Goal: Find specific page/section: Find specific page/section

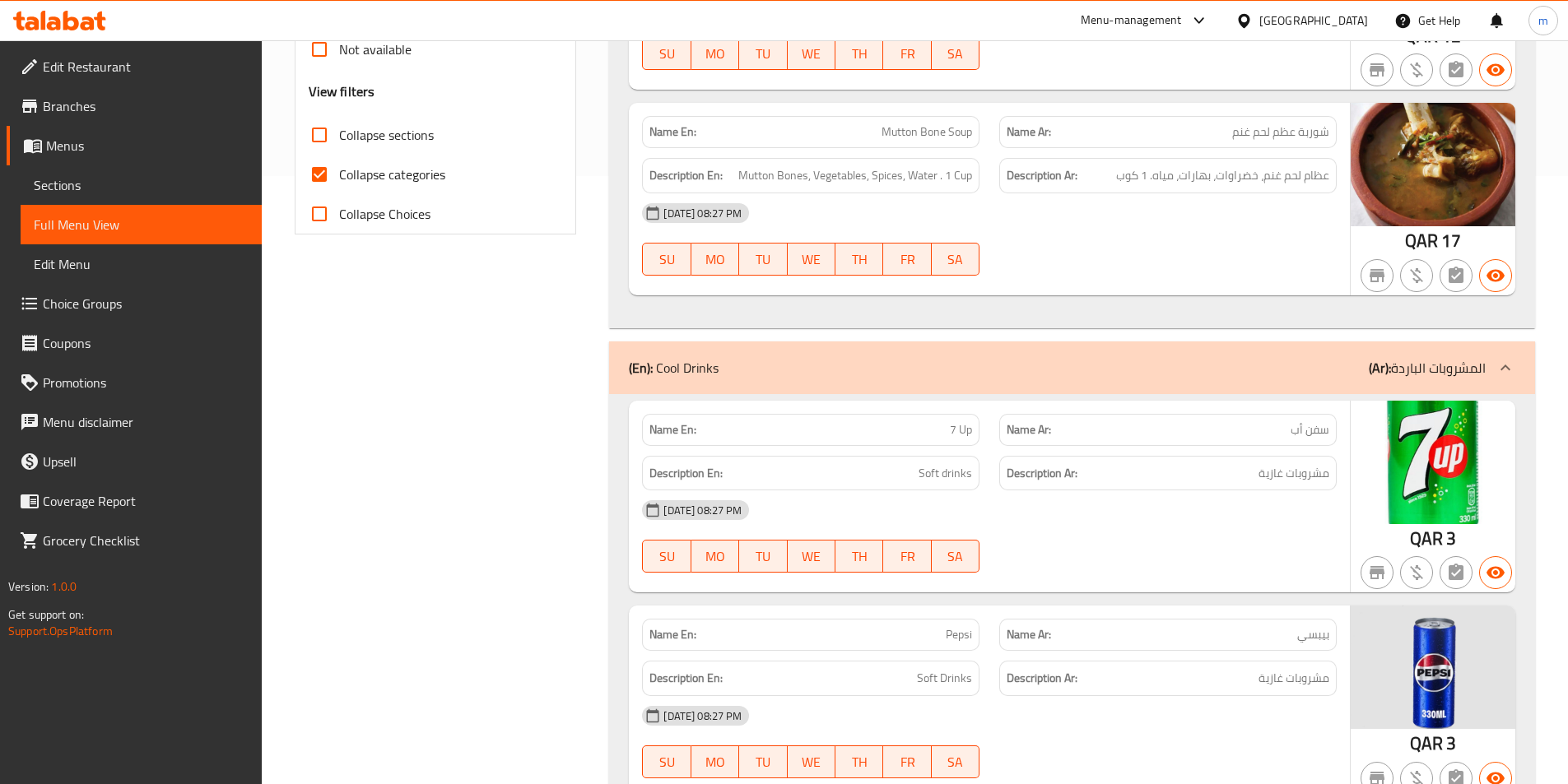
scroll to position [411, 0]
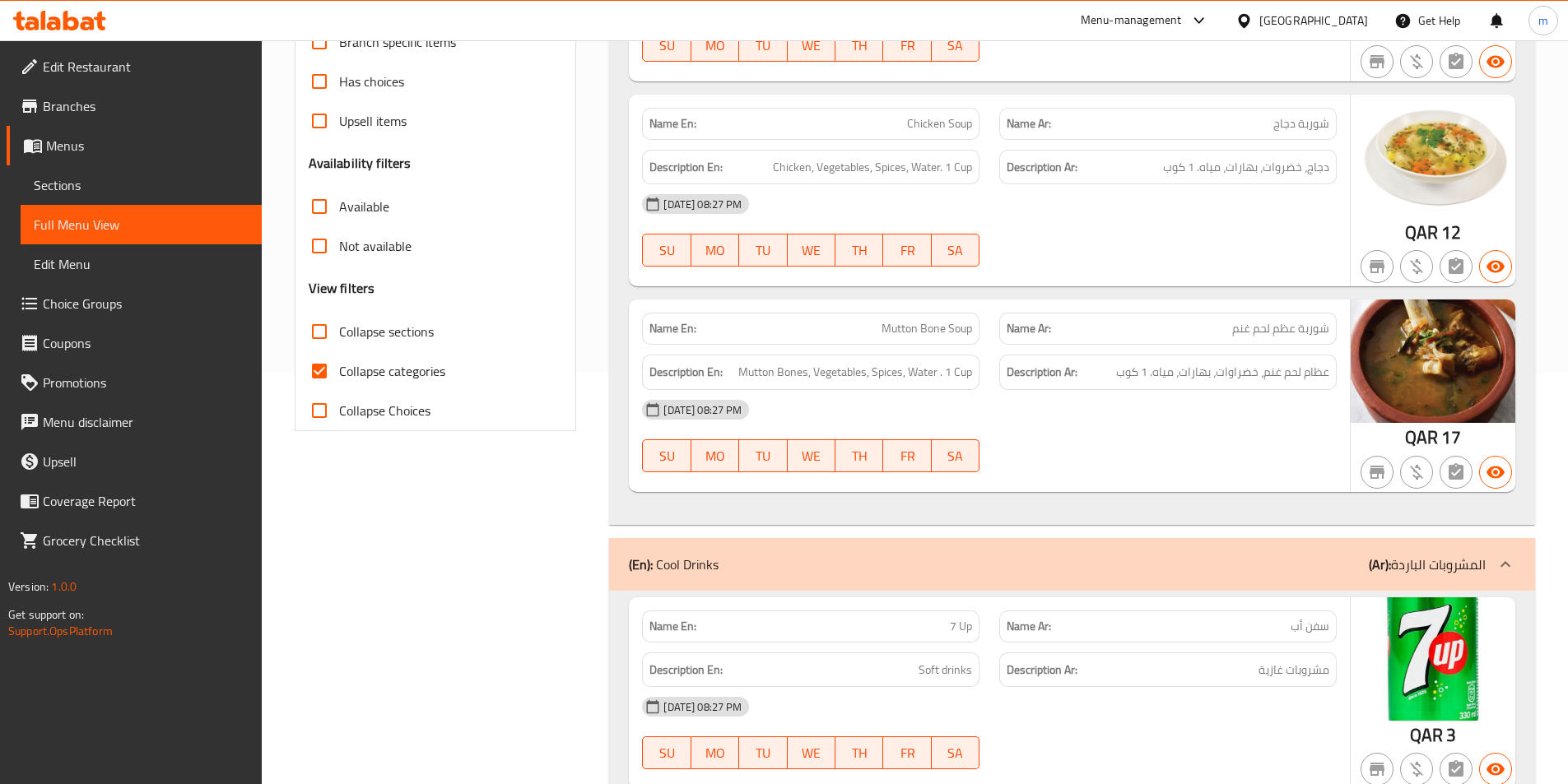
click at [1255, 333] on span "شوربة عظم لحم غنم" at bounding box center [1280, 328] width 97 height 17
click at [1264, 330] on span "شوربة عظم لحم غنم" at bounding box center [1280, 328] width 97 height 17
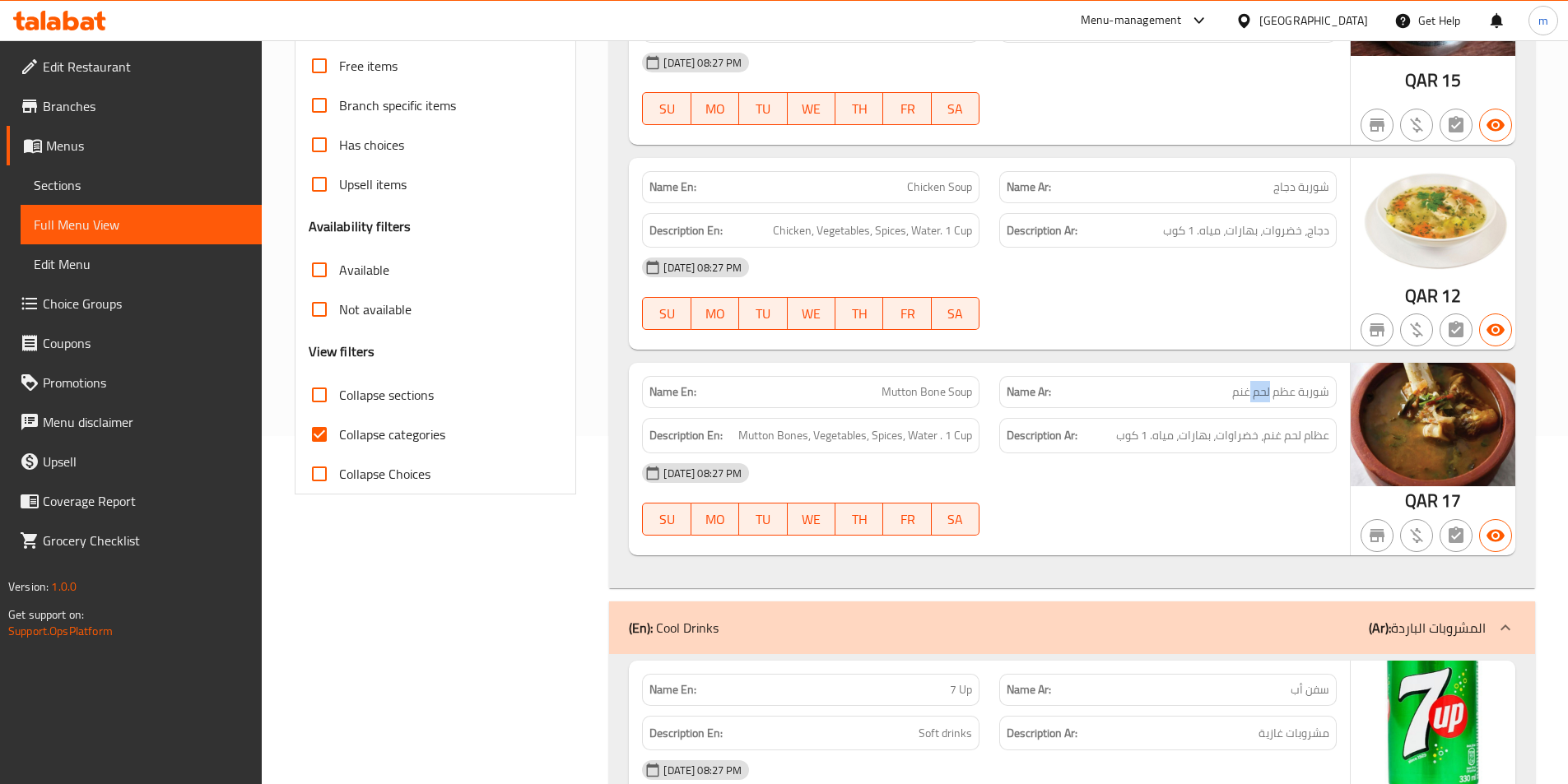
scroll to position [220, 0]
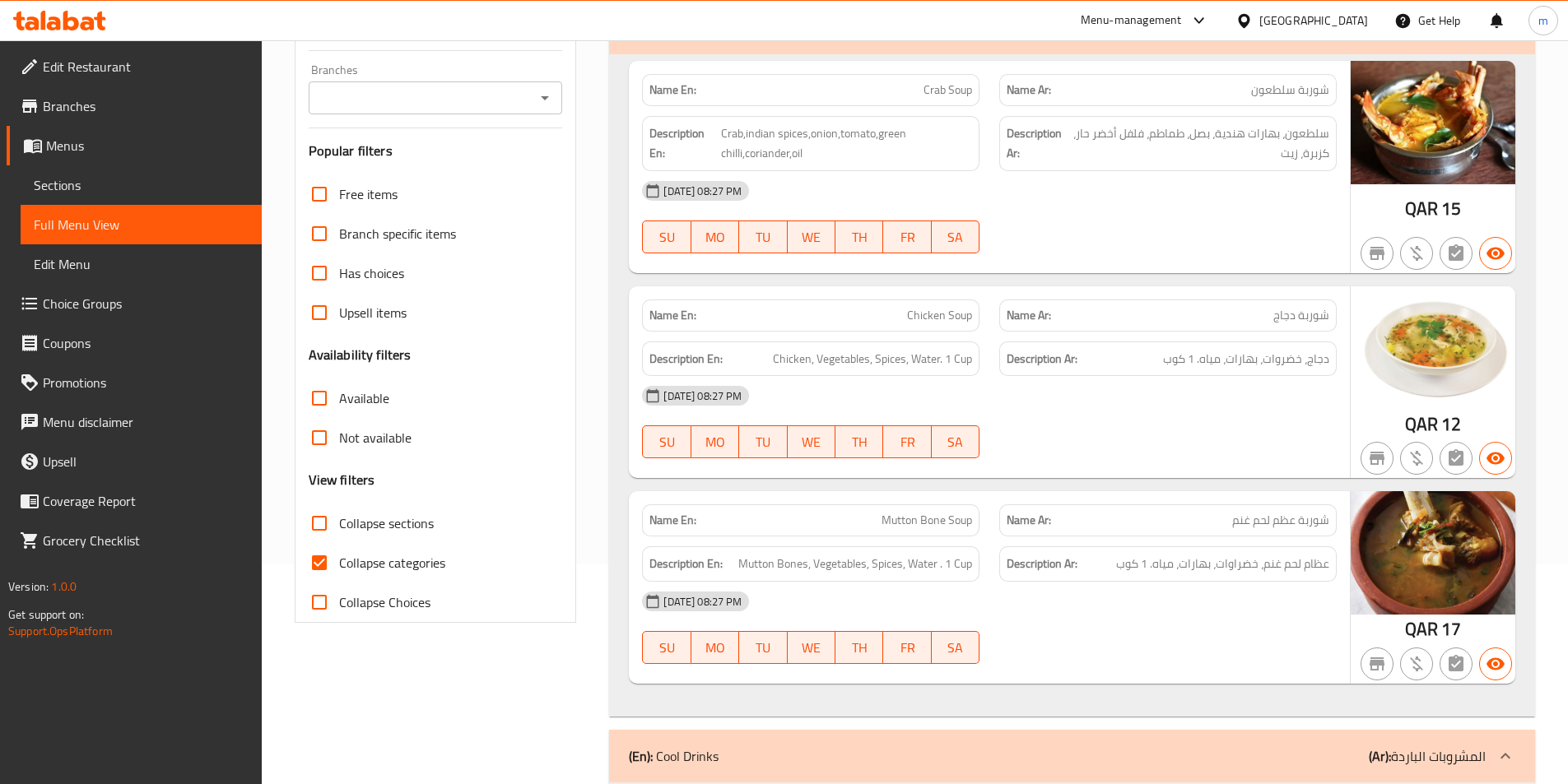
click at [360, 566] on span "Collapse categories" at bounding box center [392, 563] width 107 height 20
click at [339, 566] on input "Collapse categories" at bounding box center [320, 563] width 40 height 40
checkbox input "false"
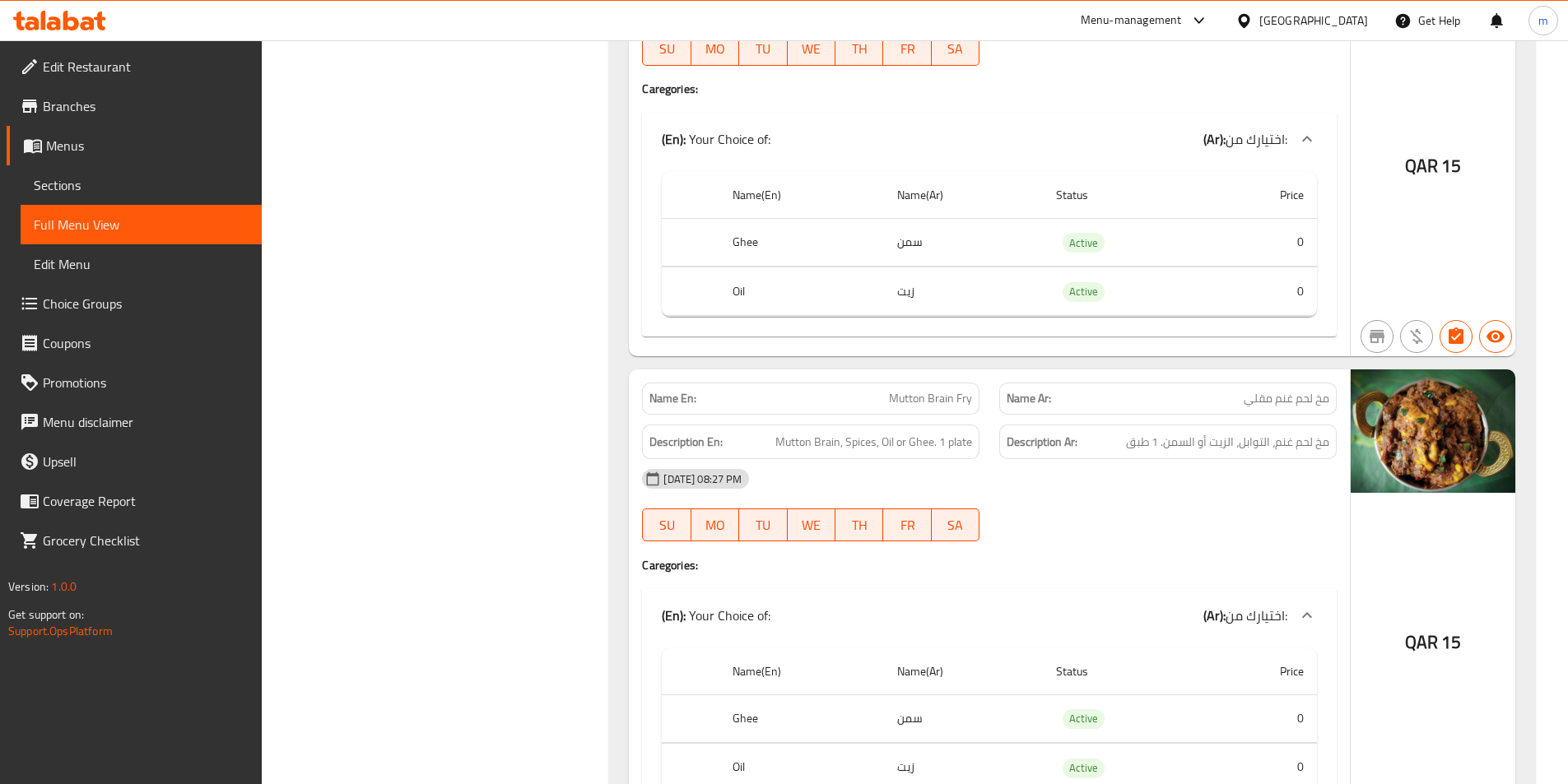
scroll to position [18789, 0]
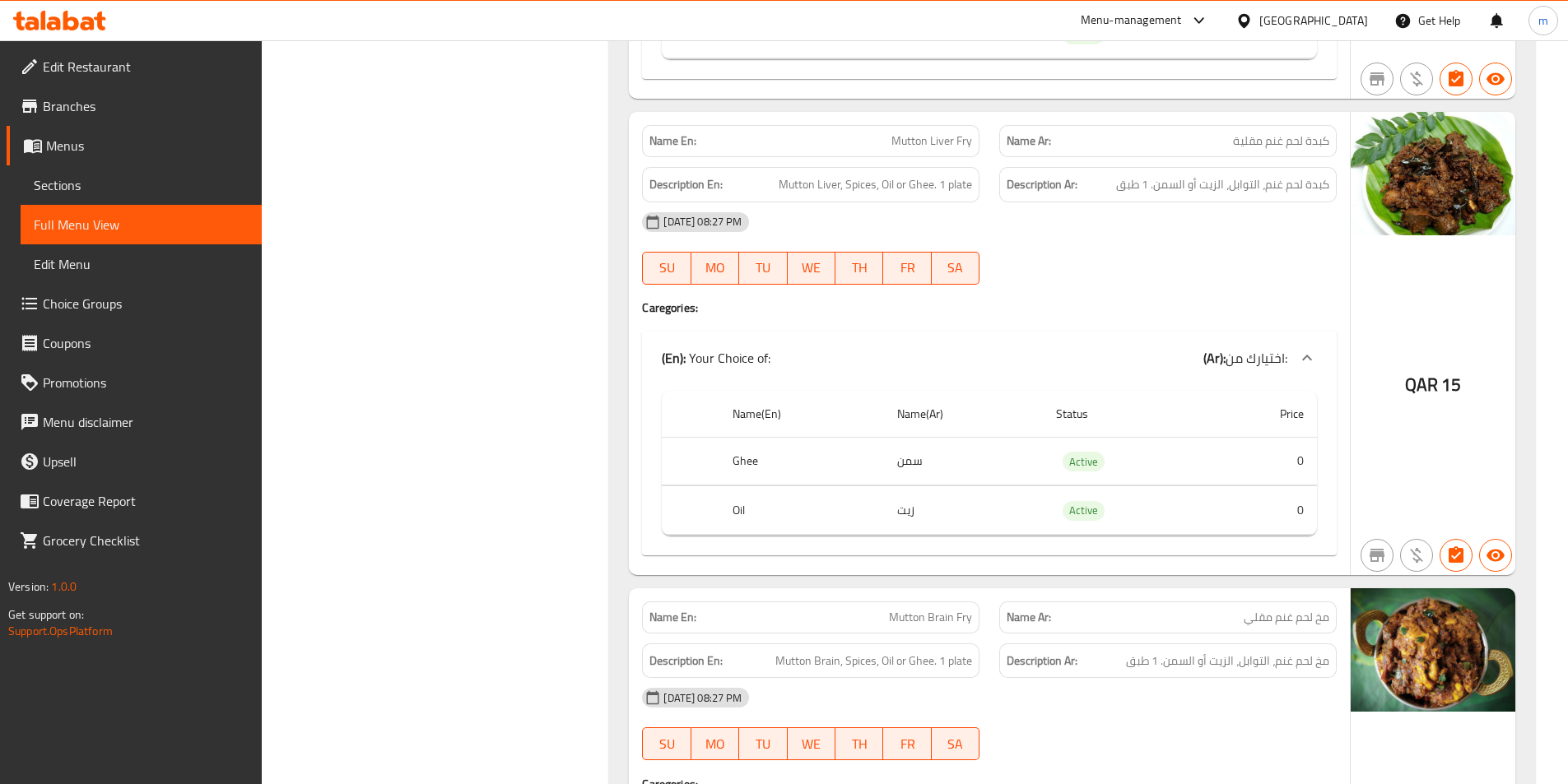
click at [902, 609] on span "Mutton Brain Fry" at bounding box center [929, 617] width 83 height 17
click at [1281, 609] on span "مخ لحم غنم مقلي" at bounding box center [1286, 617] width 86 height 17
click at [1238, 609] on p "Name Ar: مخ لحم غنم مقلي" at bounding box center [1168, 617] width 323 height 17
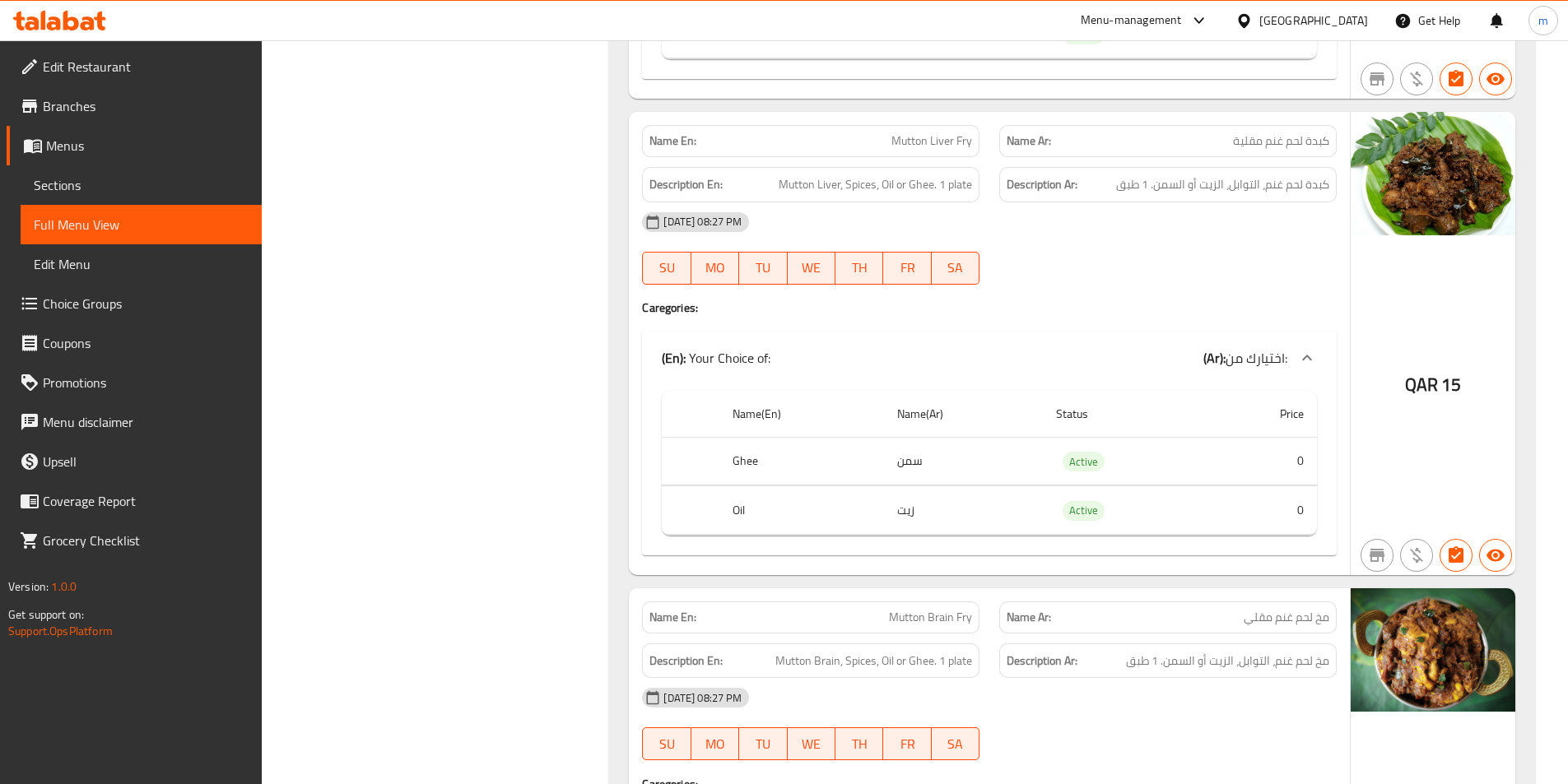
click at [1295, 609] on span "مخ لحم غنم مقلي" at bounding box center [1286, 617] width 86 height 17
click at [1302, 609] on span "مخ لحم غنم مقلي" at bounding box center [1286, 617] width 86 height 17
click at [1306, 634] on div "Description Ar: مخ لحم غنم، التوابل، الزيت أو السمن. 1 طبق" at bounding box center [1168, 660] width 358 height 55
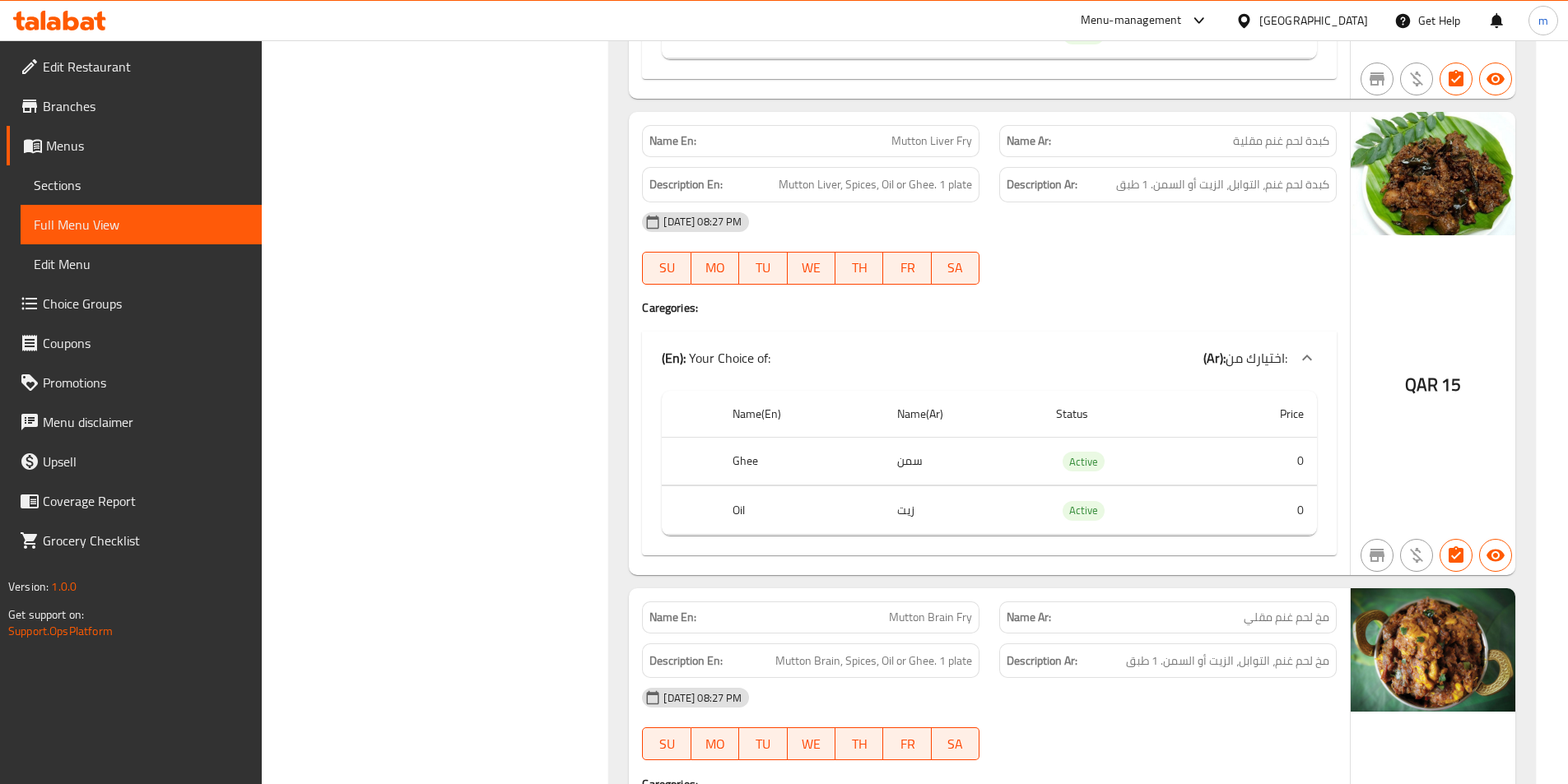
click at [1298, 609] on span "مخ لحم غنم مقلي" at bounding box center [1286, 617] width 86 height 17
click at [1297, 609] on span "مخ لحم غنم مقلي" at bounding box center [1286, 617] width 86 height 17
click at [1305, 609] on span "مخ لحم غنم مقلي" at bounding box center [1286, 617] width 86 height 17
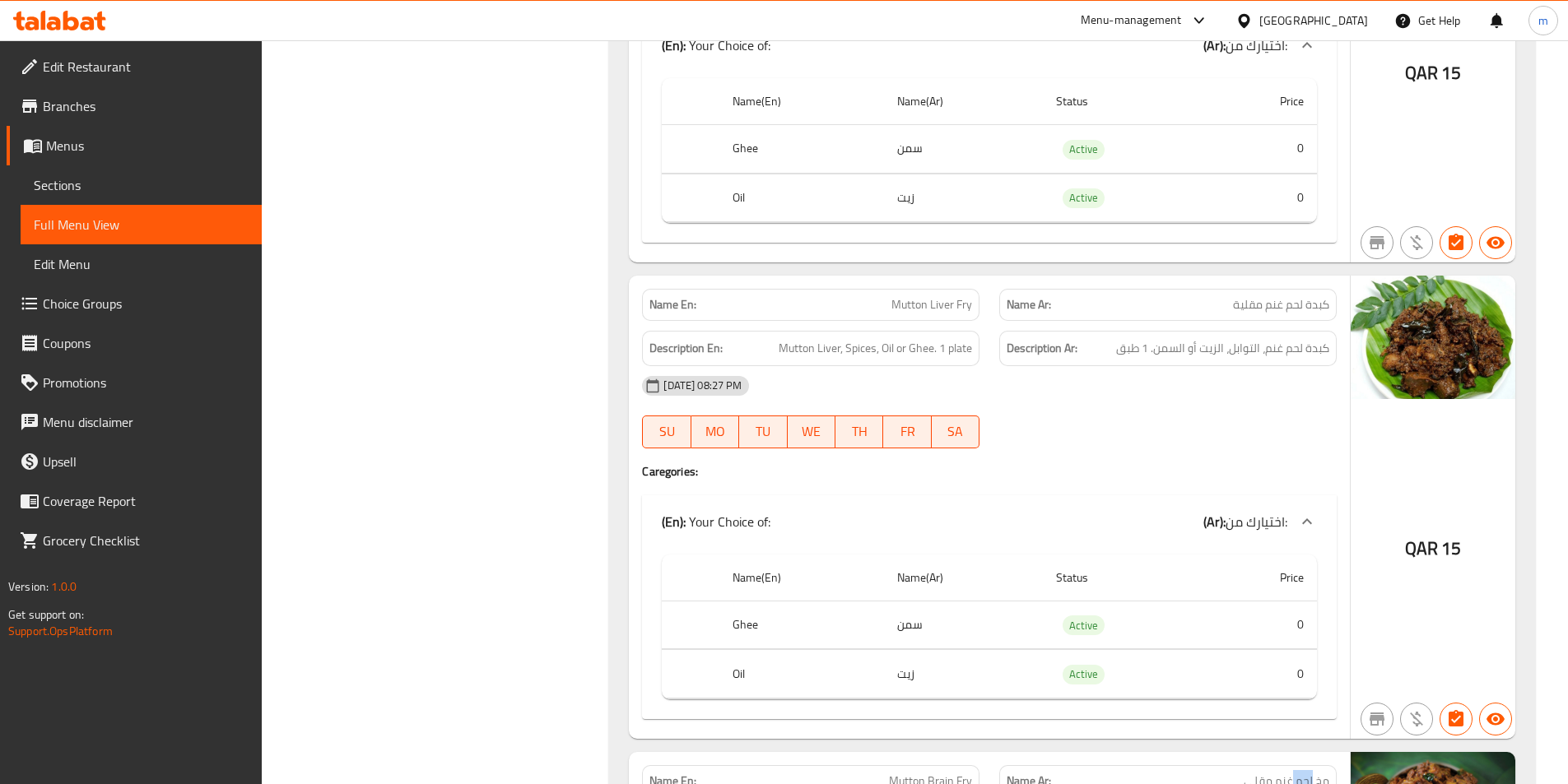
scroll to position [18625, 0]
click at [1135, 367] on div "[DATE] 08:27 PM SU MO TU WE TH FR SA" at bounding box center [988, 412] width 714 height 93
drag, startPoint x: 1164, startPoint y: 280, endPoint x: 1156, endPoint y: 281, distance: 8.1
click at [1162, 367] on div "[DATE] 08:27 PM" at bounding box center [988, 387] width 714 height 40
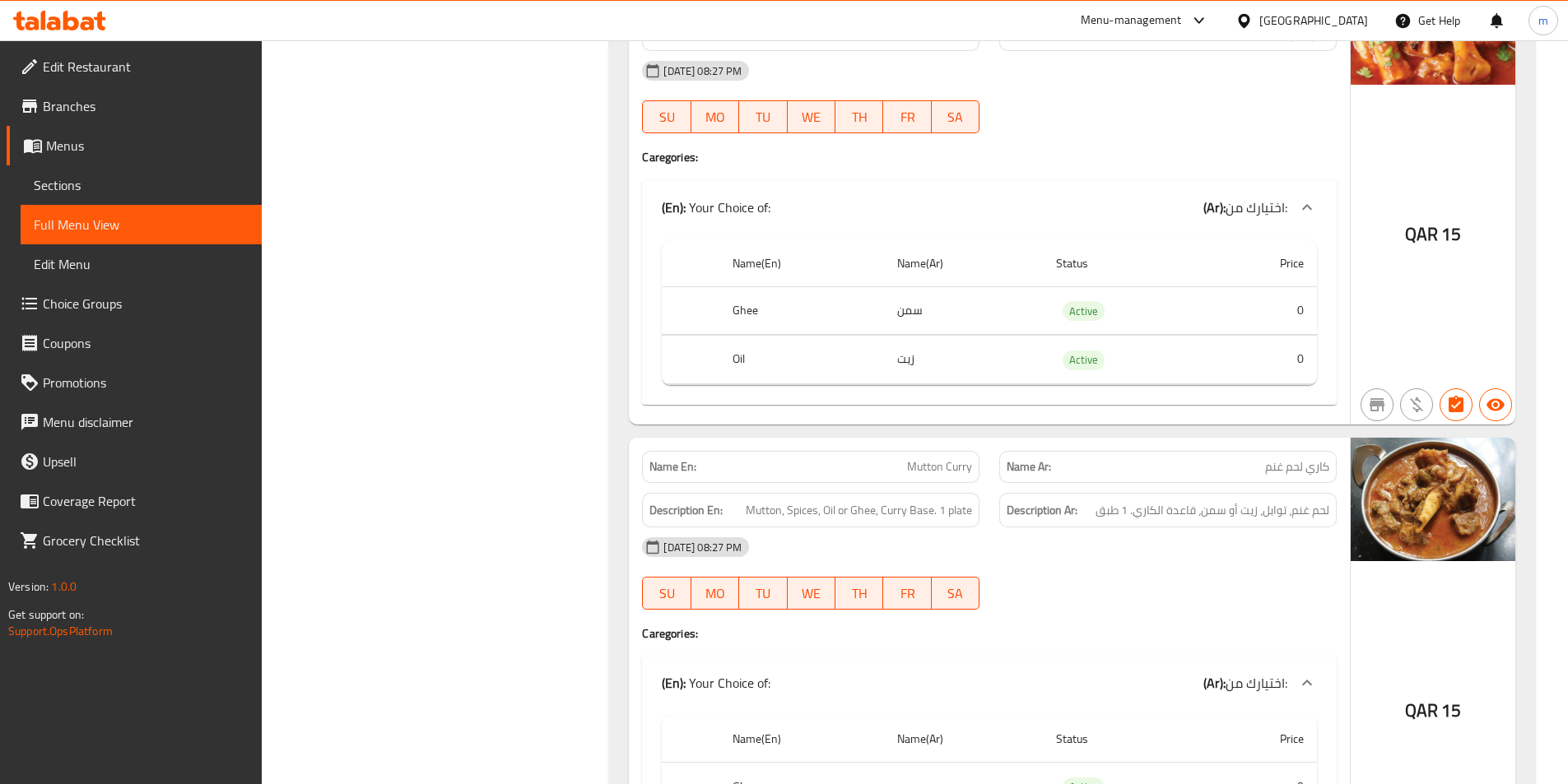
scroll to position [17490, 0]
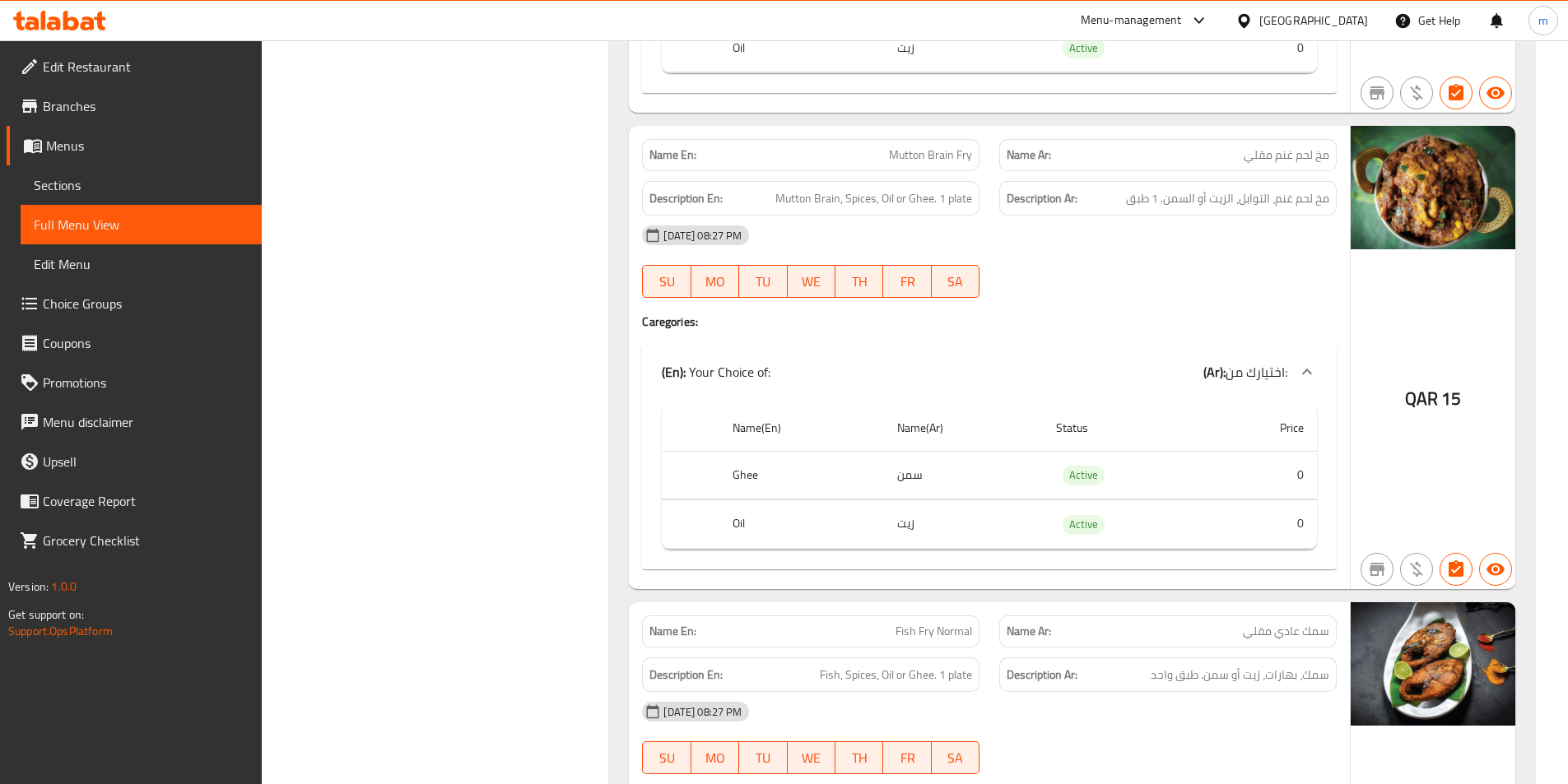
scroll to position [19548, 0]
